Goal: Check status

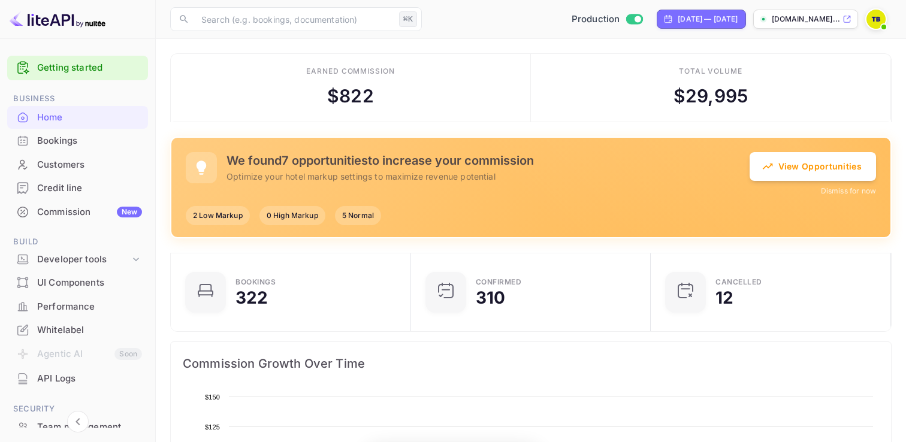
scroll to position [195, 233]
click at [78, 189] on div "Credit line" at bounding box center [89, 188] width 105 height 14
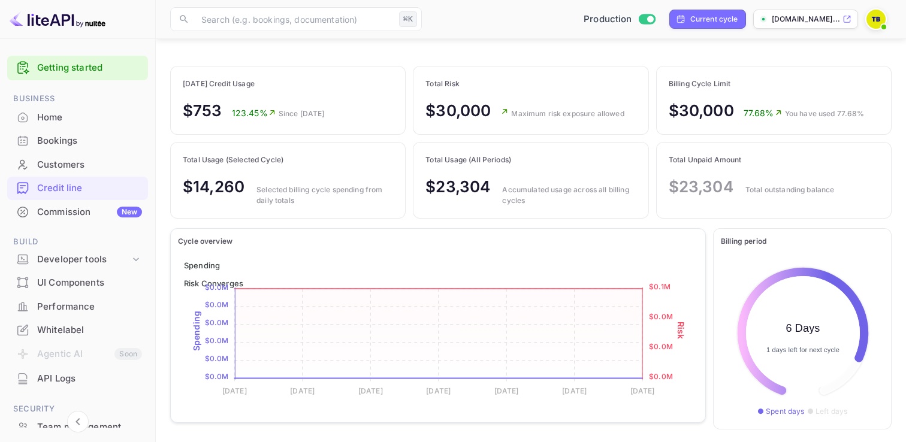
scroll to position [50, 0]
